Goal: Check status

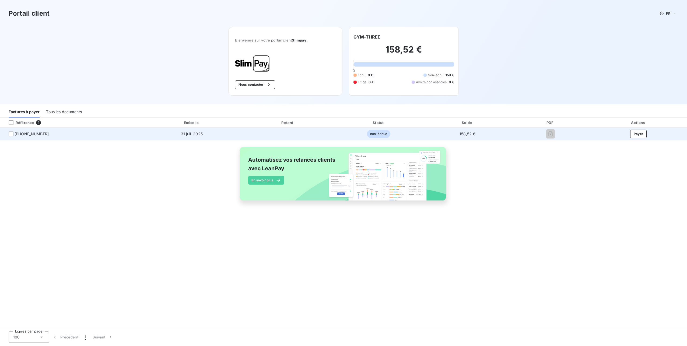
click at [35, 135] on span "[PHONE_NUMBER]" at bounding box center [32, 133] width 34 height 5
click at [11, 133] on div at bounding box center [11, 133] width 5 height 5
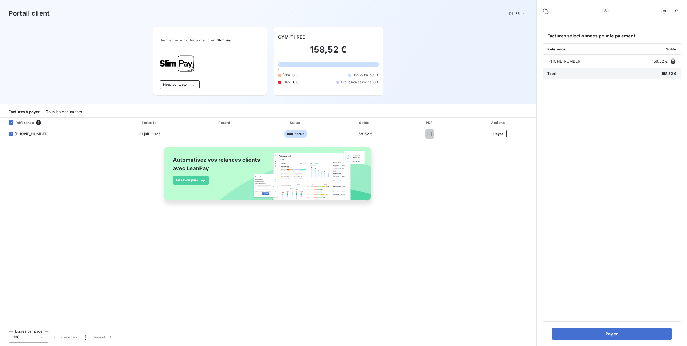
click at [72, 112] on div "Tous les documents" at bounding box center [64, 111] width 36 height 11
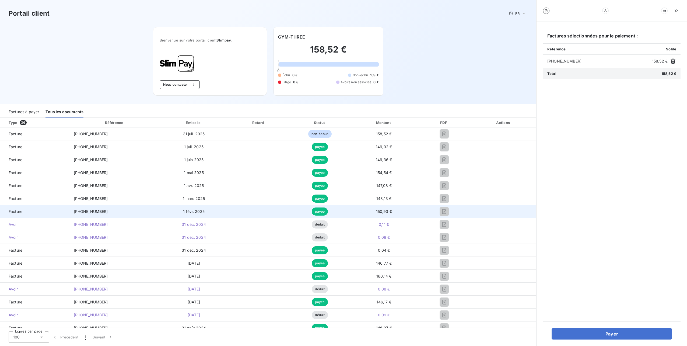
click at [385, 212] on td "150,93 €" at bounding box center [384, 211] width 68 height 13
click at [376, 212] on span "150,93 €" at bounding box center [384, 211] width 16 height 5
click at [174, 205] on td "1 févr. 2025" at bounding box center [194, 211] width 68 height 13
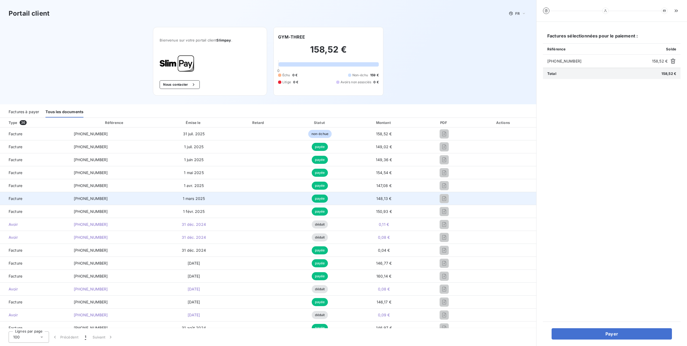
click at [170, 196] on td "1 mars 2025" at bounding box center [194, 198] width 68 height 13
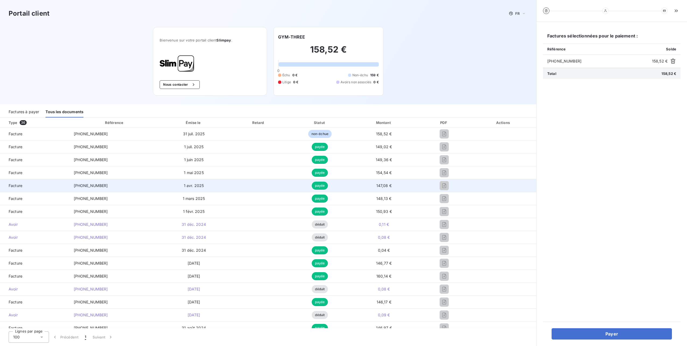
click at [130, 181] on td "[PHONE_NUMBER]" at bounding box center [114, 185] width 91 height 13
